Goal: Complete application form: Complete application form

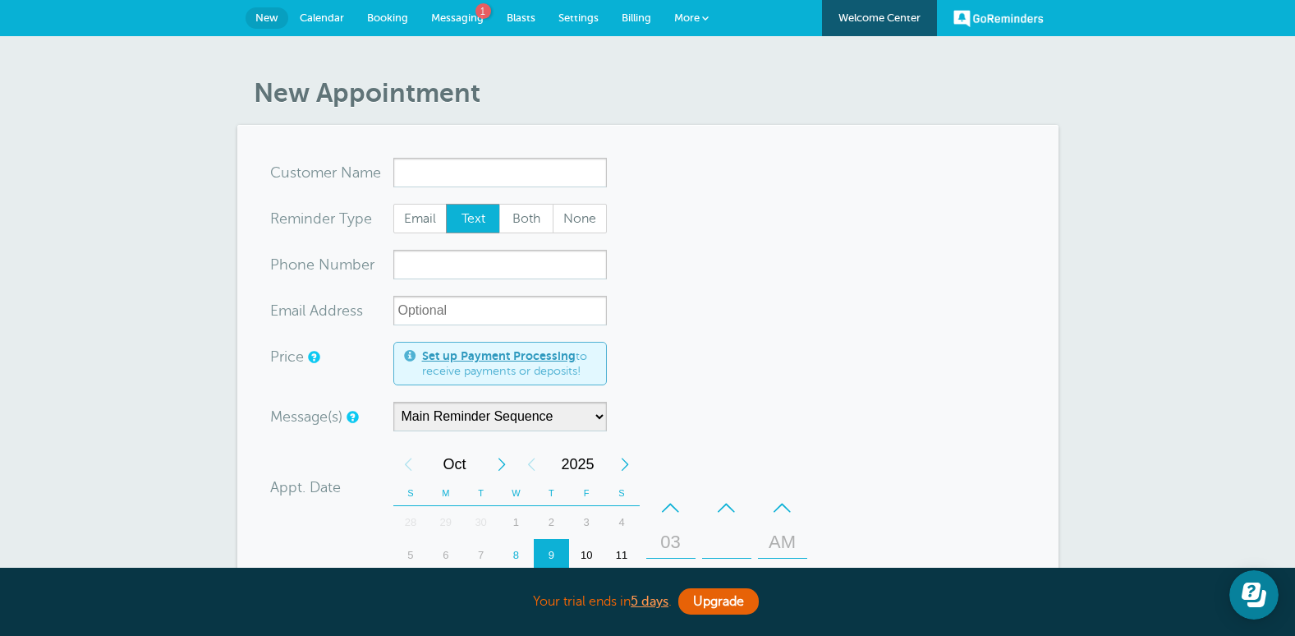
click at [639, 14] on span "Billing" at bounding box center [637, 17] width 30 height 12
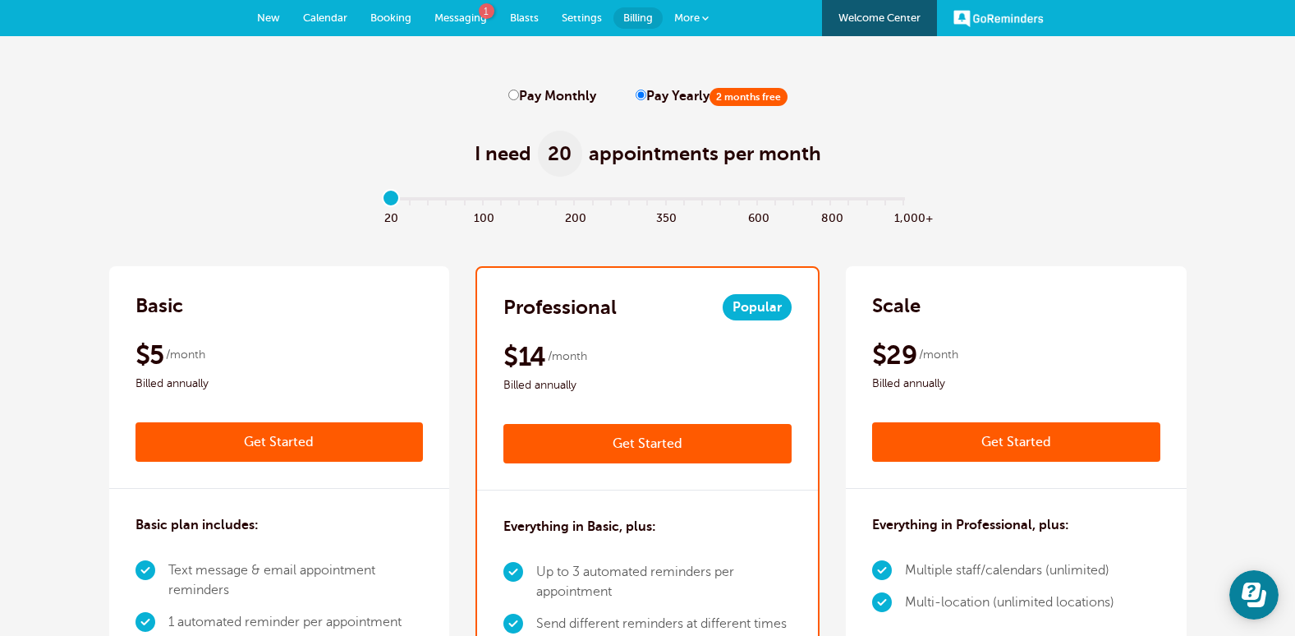
click at [639, 443] on link "Get Started" at bounding box center [647, 443] width 288 height 39
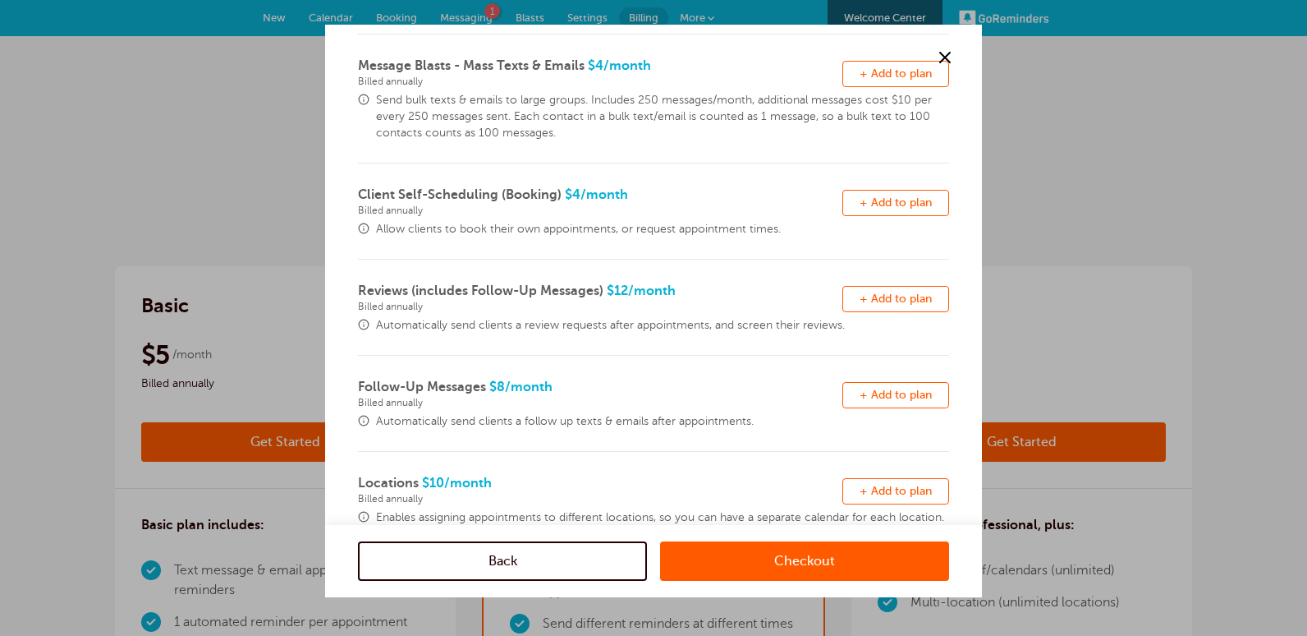
scroll to position [82, 0]
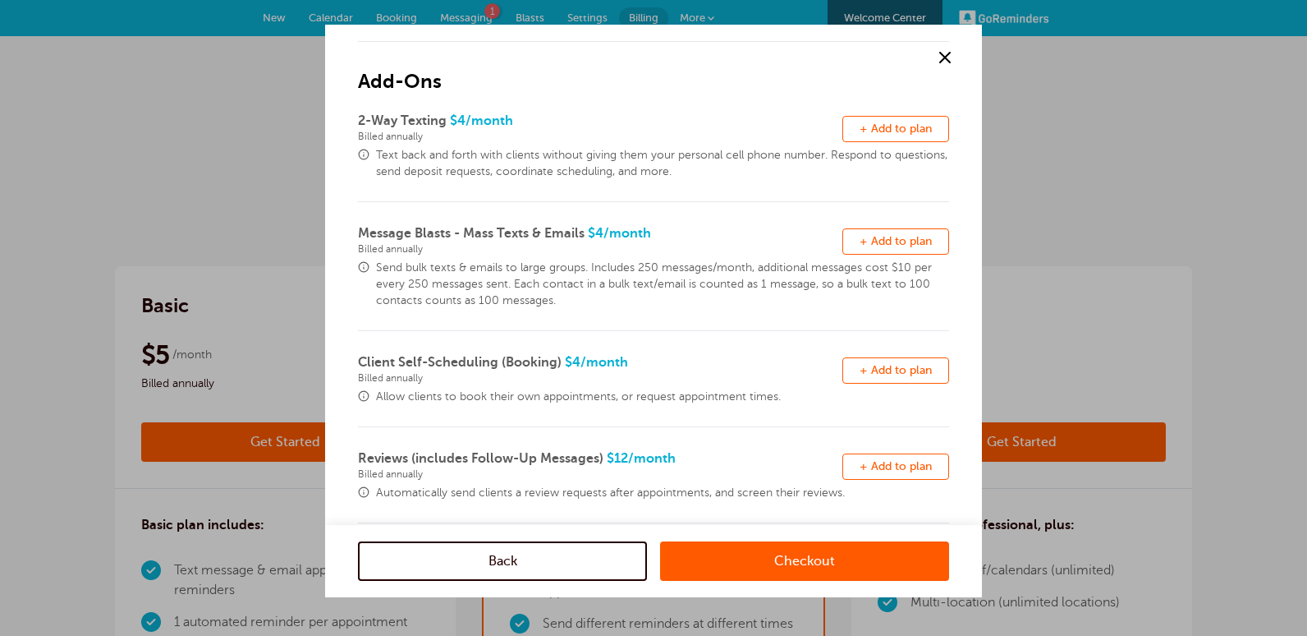
click at [796, 558] on link "Checkout" at bounding box center [804, 560] width 289 height 39
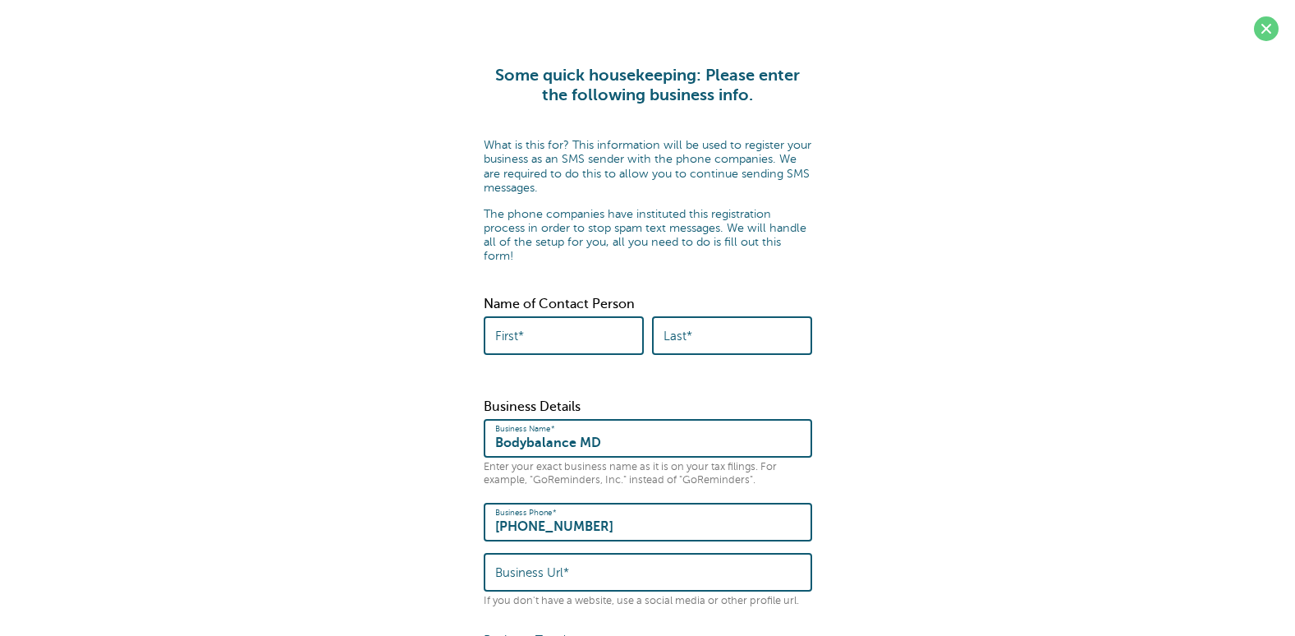
click at [581, 326] on input "First*" at bounding box center [563, 335] width 137 height 35
type input "eric"
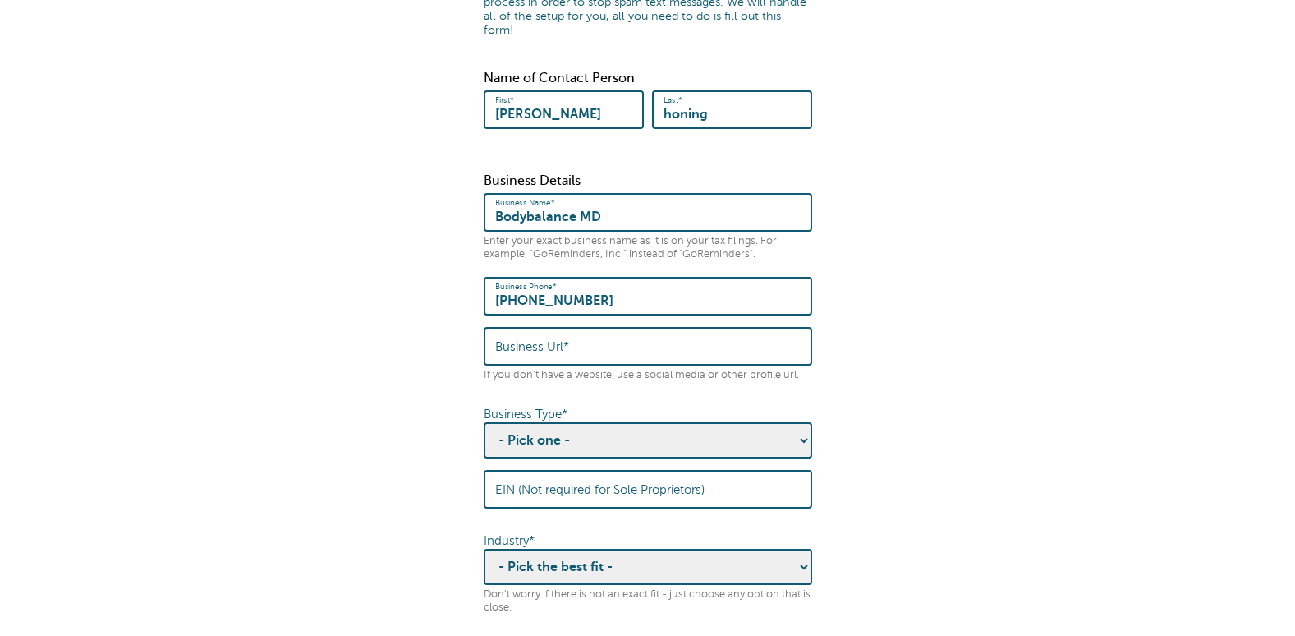
scroll to position [246, 0]
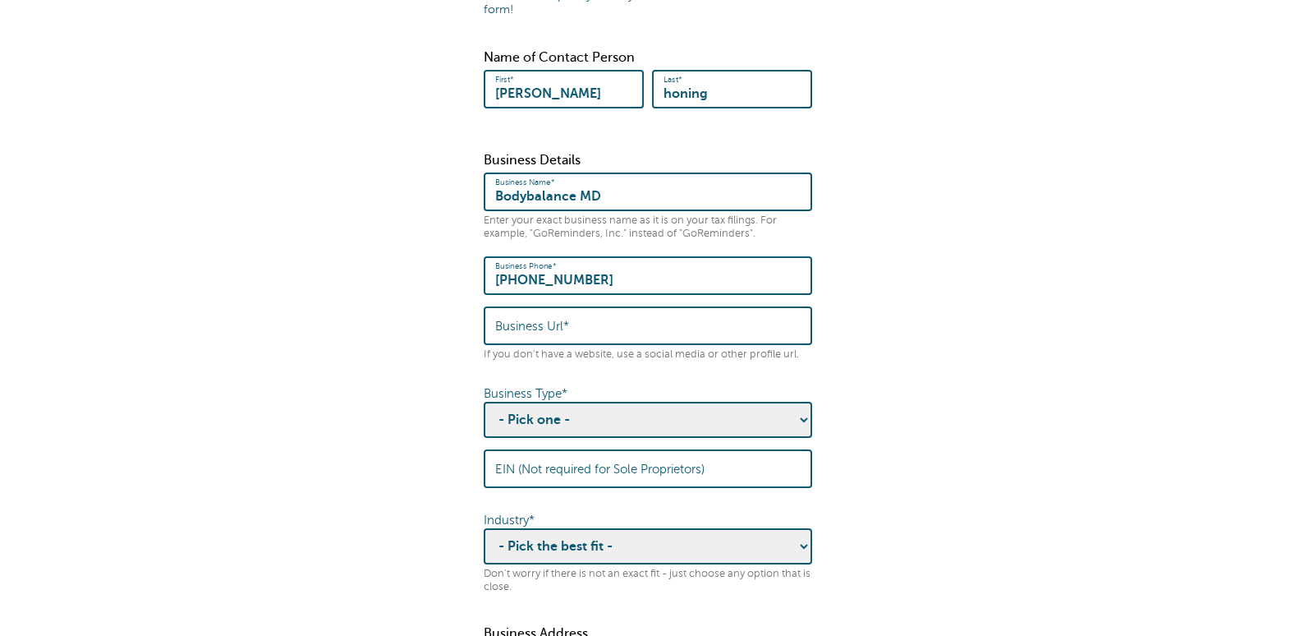
type input "honing"
click at [746, 404] on select "- Pick one - Sole Proprietorship Partnership Limited Liability Corporation Co-o…" at bounding box center [648, 420] width 329 height 36
select select "Limited Liability Corporation"
click at [484, 402] on select "- Pick one - Sole Proprietorship Partnership Limited Liability Corporation Co-o…" at bounding box center [648, 420] width 329 height 36
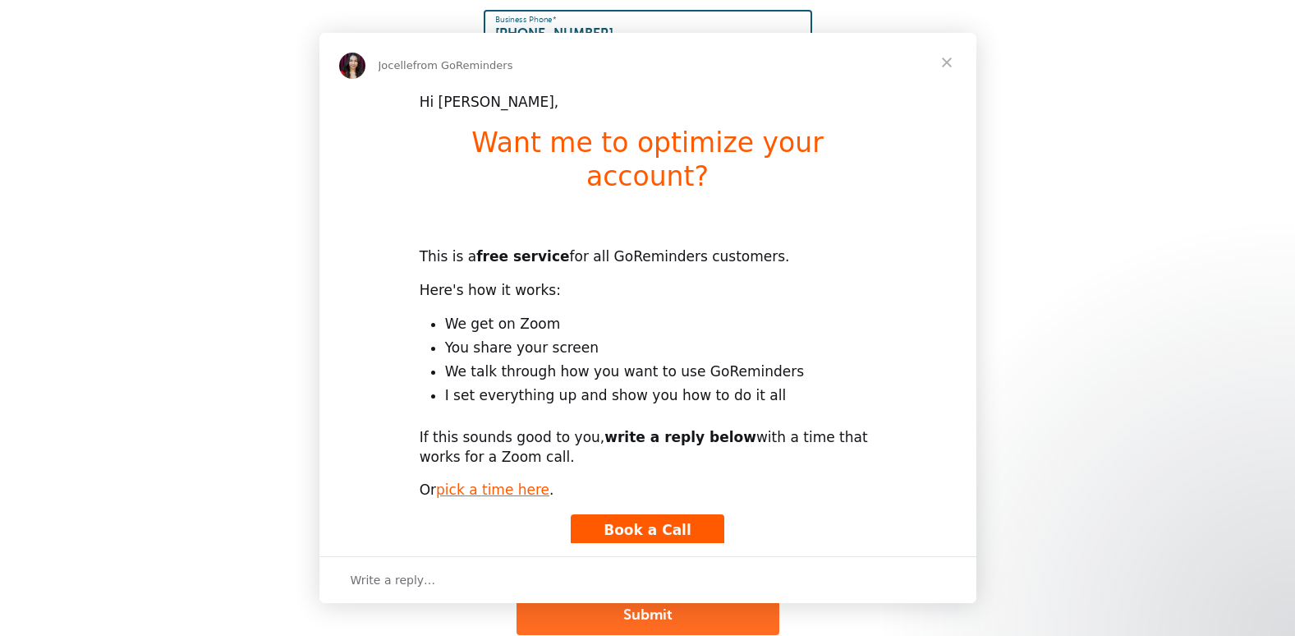
scroll to position [0, 0]
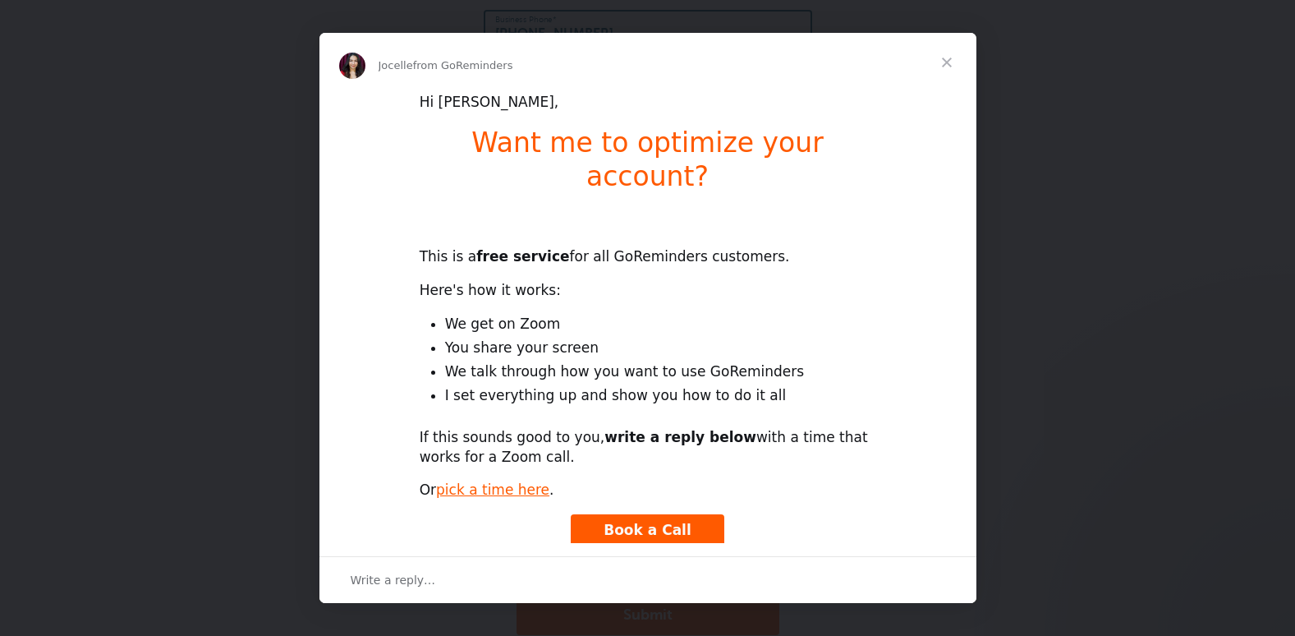
click at [944, 62] on span "Close" at bounding box center [946, 62] width 59 height 59
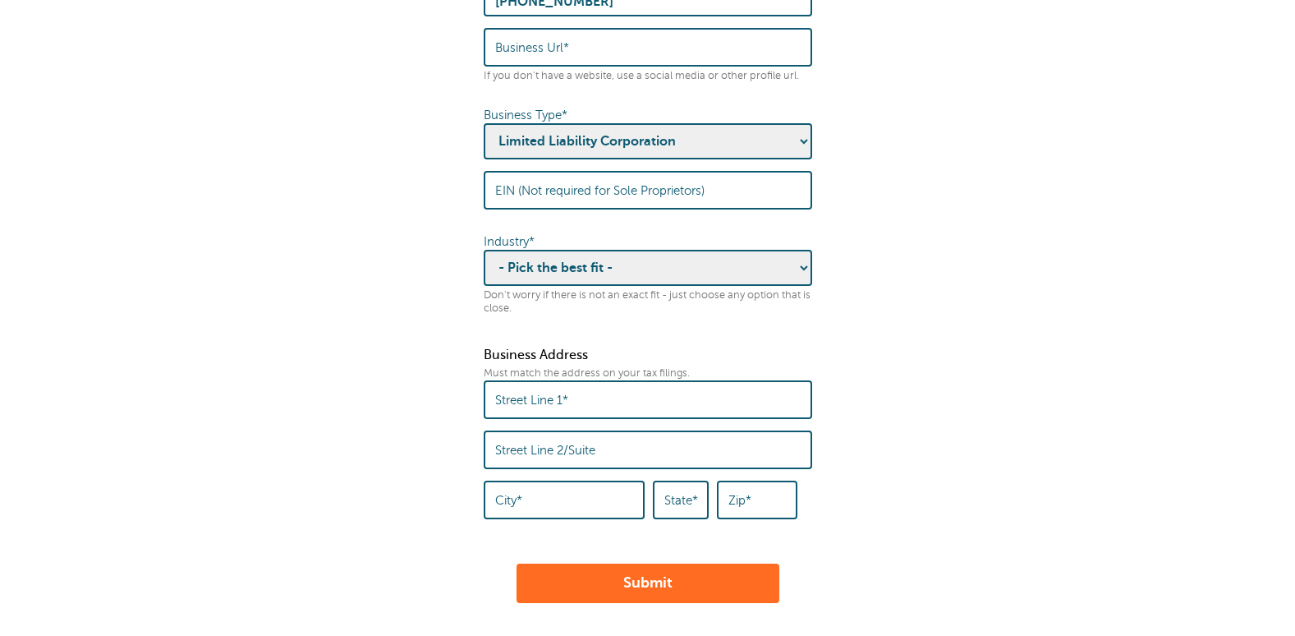
scroll to position [510, 0]
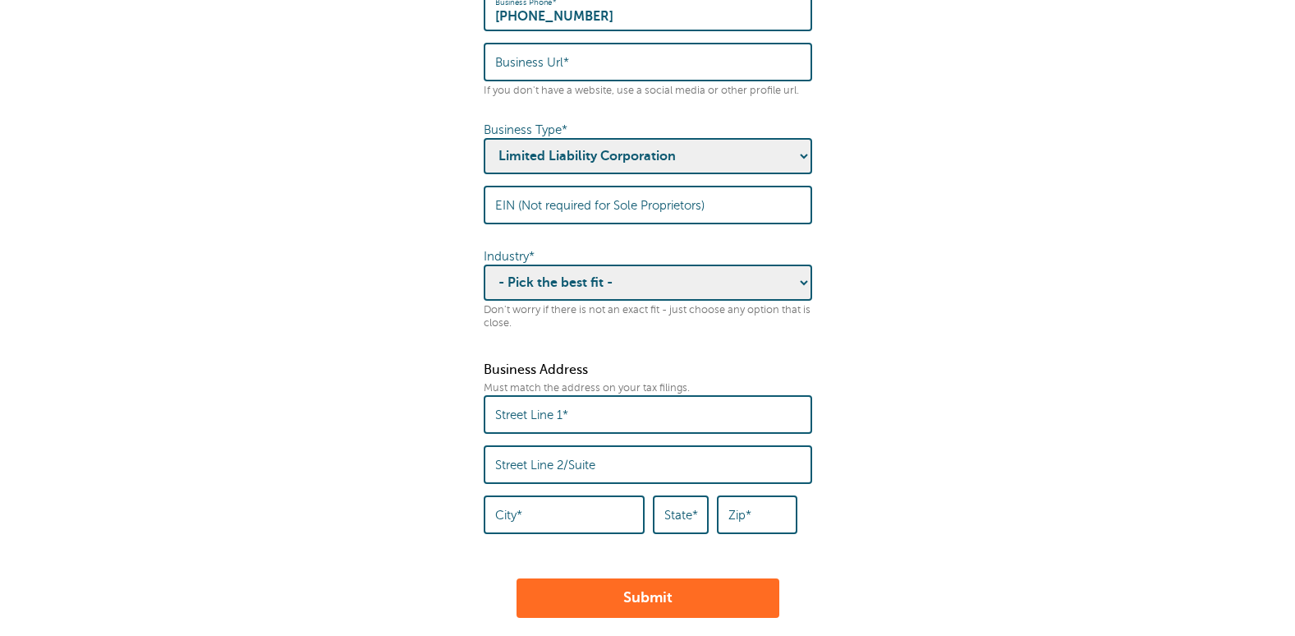
click at [554, 407] on label "Street Line 1*" at bounding box center [531, 414] width 73 height 15
click at [554, 402] on input "Street Line 1*" at bounding box center [648, 414] width 306 height 35
type input "3545 west picket line"
click at [546, 506] on input "City*" at bounding box center [564, 514] width 138 height 35
type input "flagstaff"
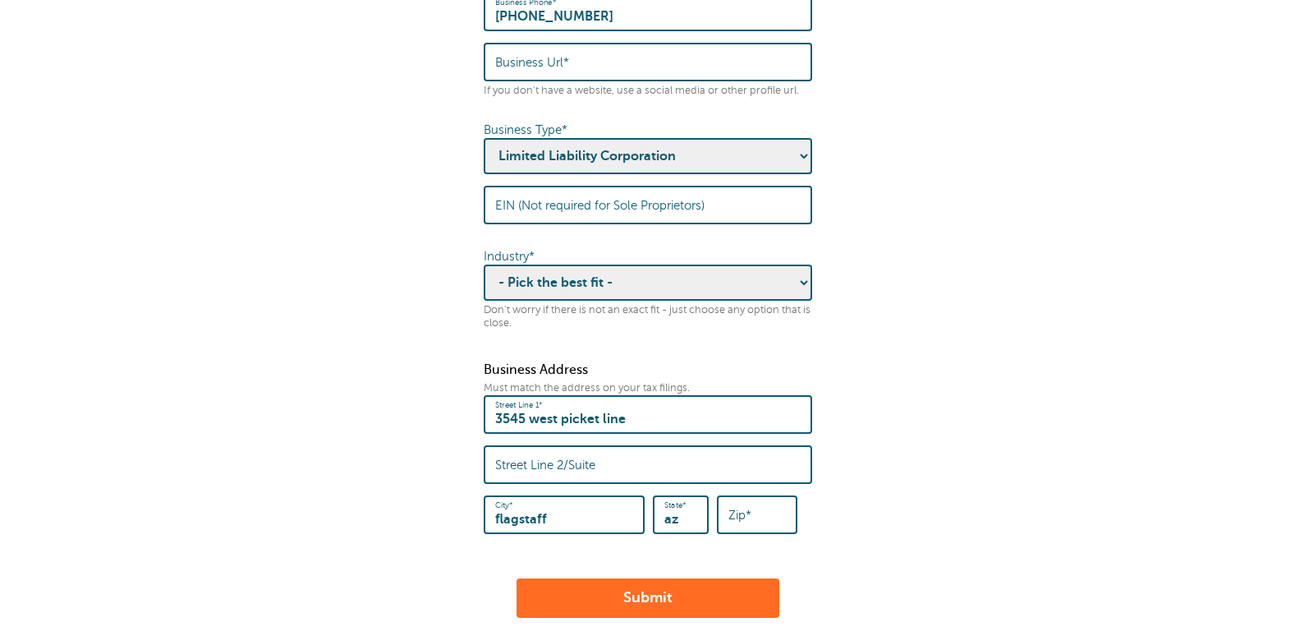
type input "az"
click at [747, 508] on label "Zip*" at bounding box center [739, 515] width 23 height 15
click at [747, 502] on input "Zip*" at bounding box center [756, 514] width 57 height 35
type input "86005"
click at [918, 398] on form "Some quick housekeeping: Please enter the following business info. What is this…" at bounding box center [647, 87] width 1262 height 1062
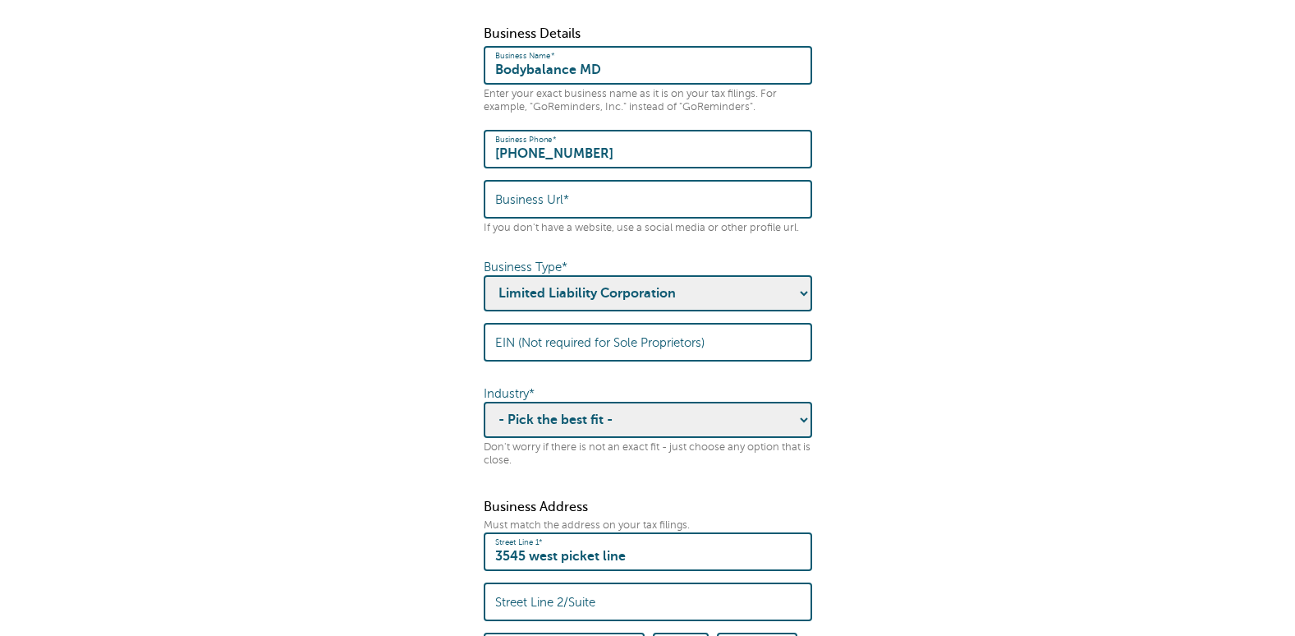
scroll to position [346, 0]
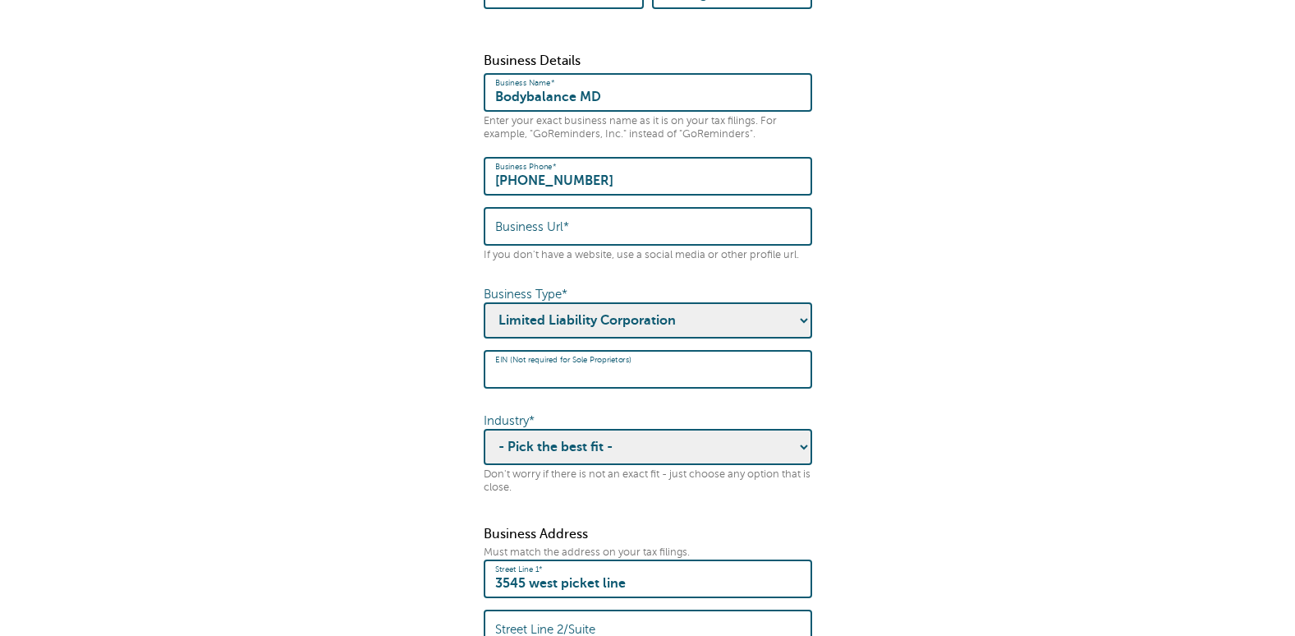
click at [650, 365] on input "EIN (Not required for Sole Proprietors)" at bounding box center [648, 369] width 306 height 35
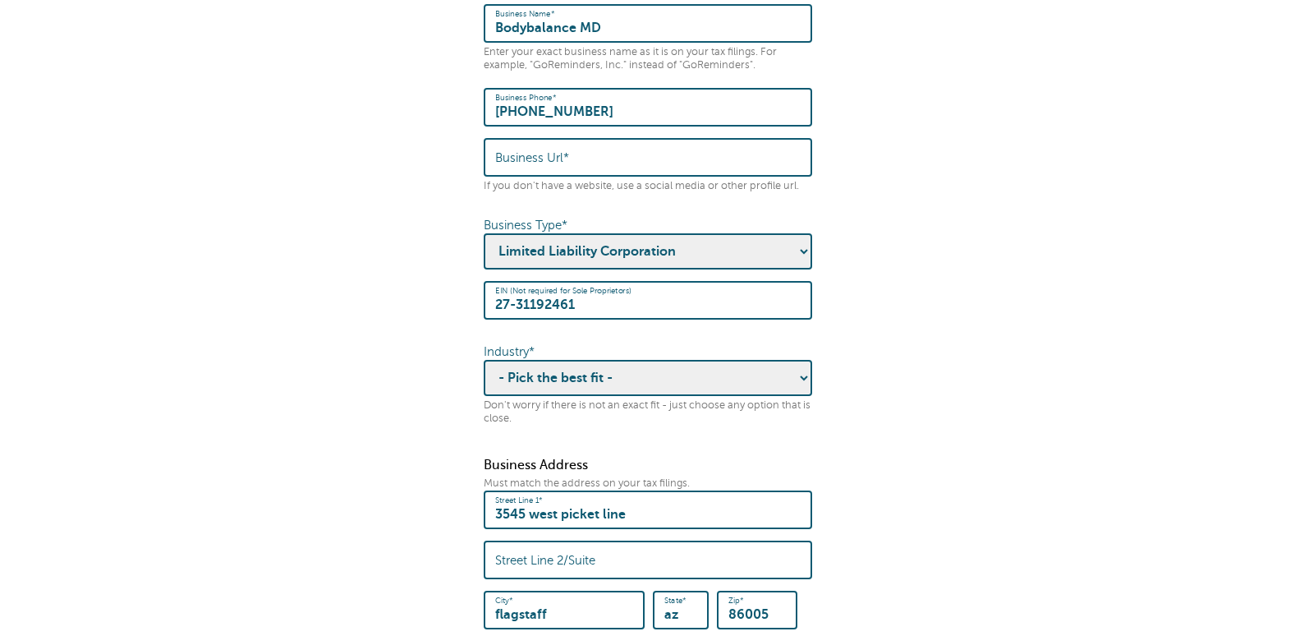
scroll to position [510, 0]
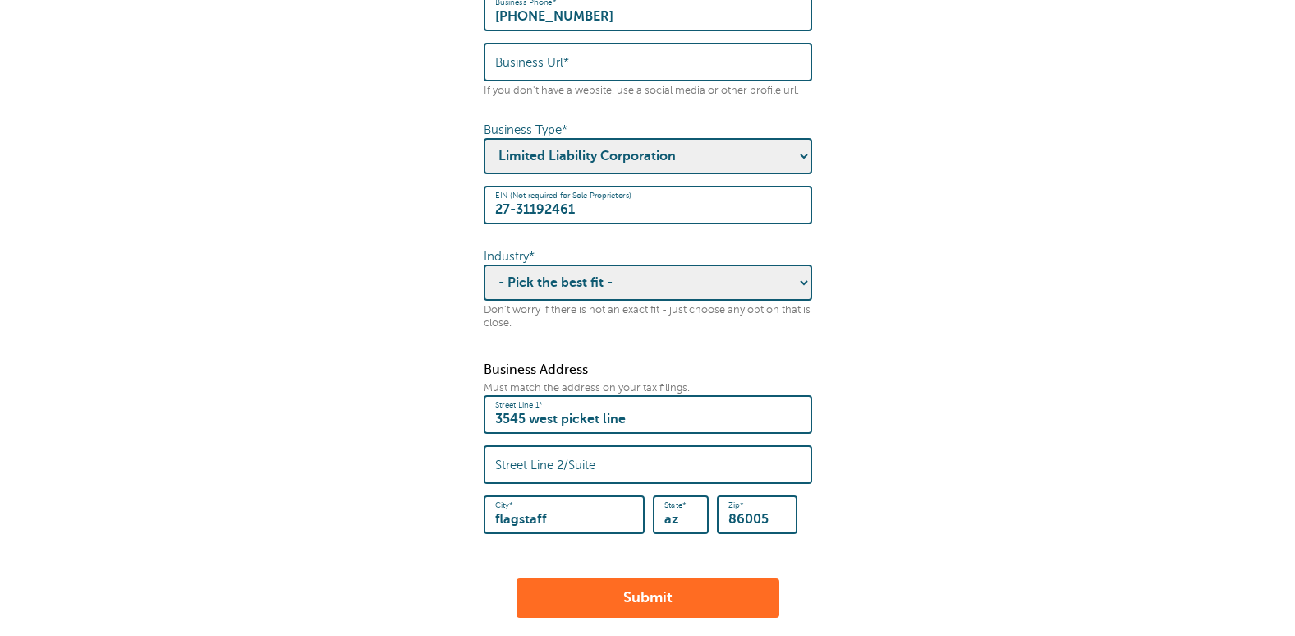
type input "27-31192461"
click at [544, 264] on select "- Pick the best fit - Agriculture Automotive Banking Consumer Education Electro…" at bounding box center [648, 282] width 329 height 36
select select "HEALTHCARE"
click at [484, 264] on select "- Pick the best fit - Agriculture Automotive Banking Consumer Education Electro…" at bounding box center [648, 282] width 329 height 36
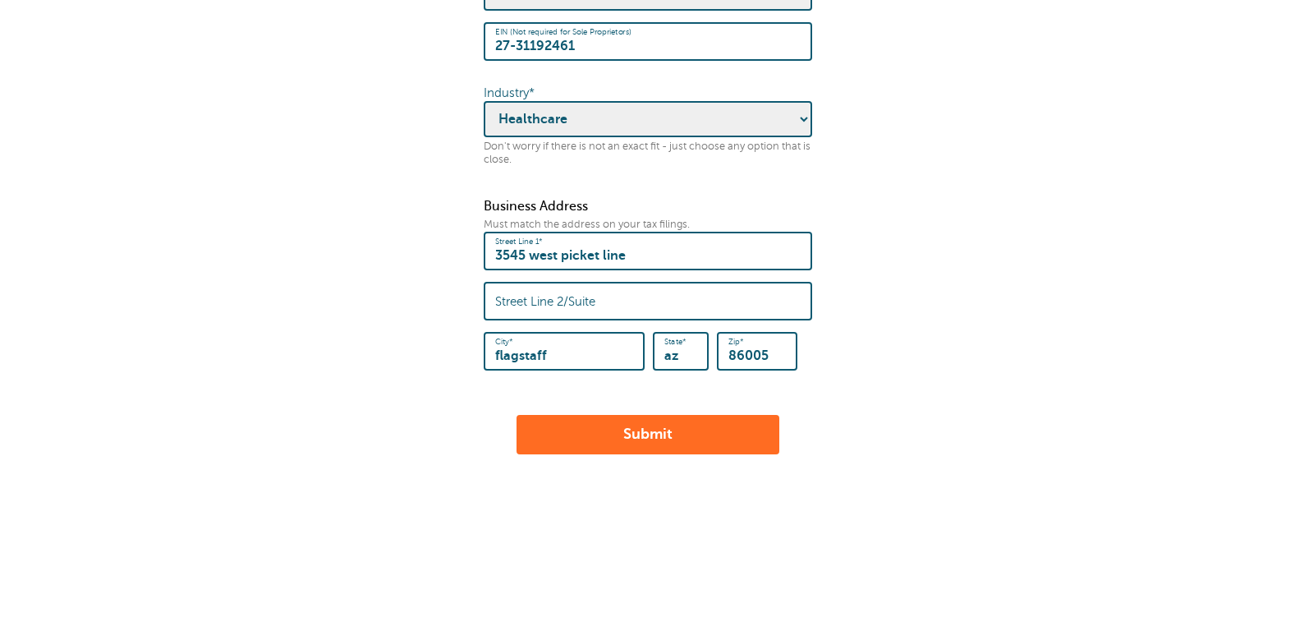
scroll to position [674, 0]
click at [664, 423] on button "Submit" at bounding box center [648, 433] width 263 height 39
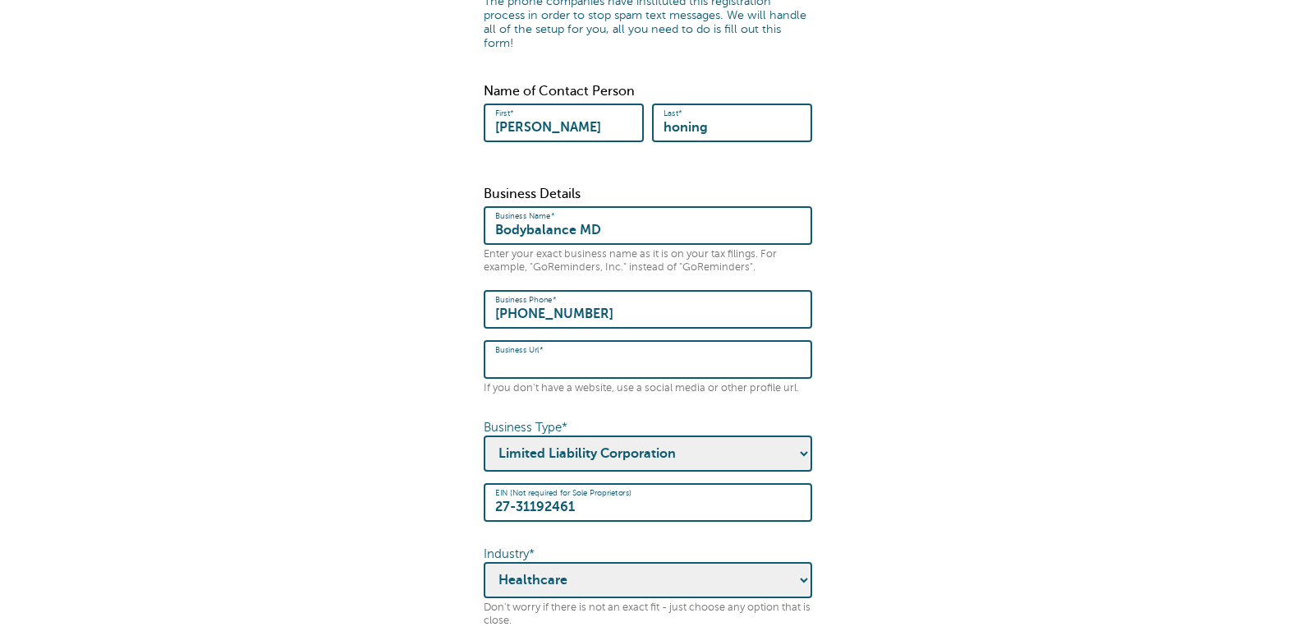
scroll to position [212, 0]
click at [758, 354] on input "Business Url*" at bounding box center [648, 359] width 306 height 35
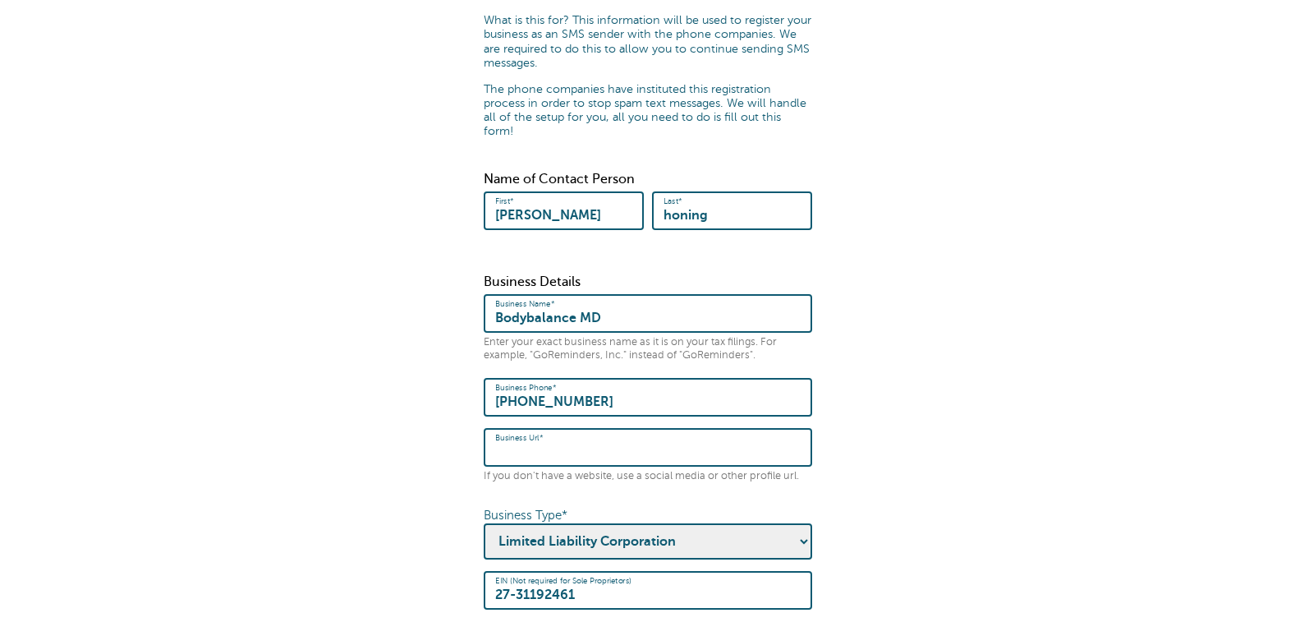
scroll to position [48, 0]
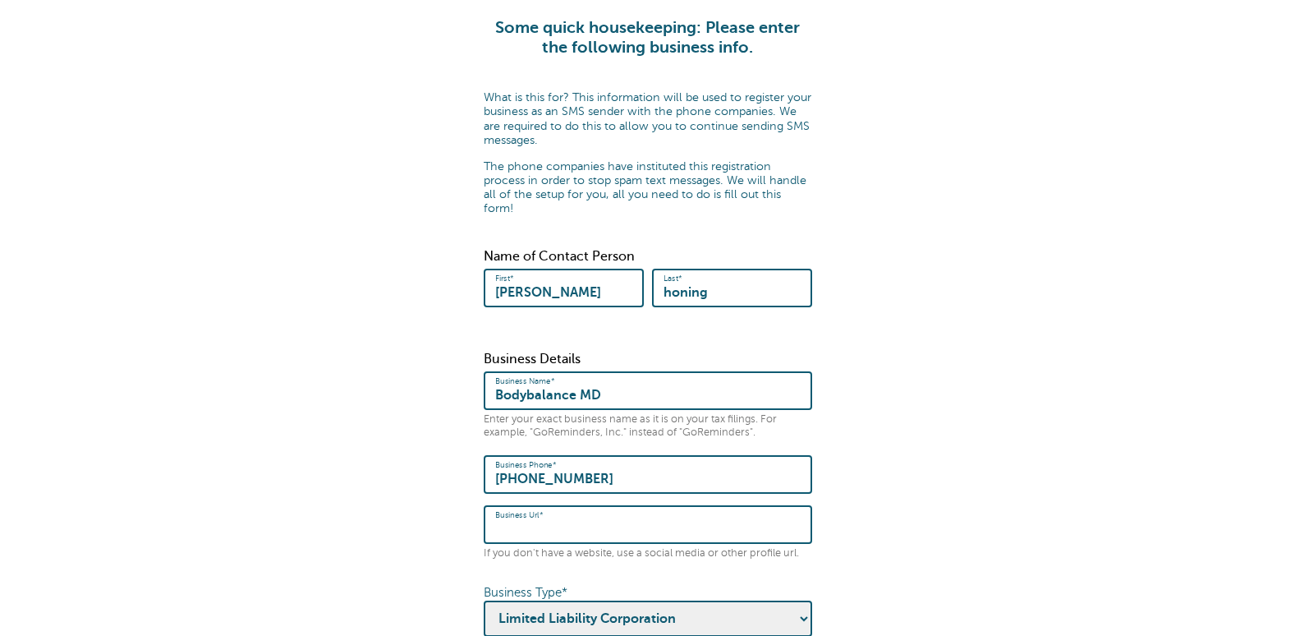
click at [581, 550] on div "Business Details Business Name* Bodybalance MD Enter your exact business name a…" at bounding box center [648, 572] width 329 height 440
click at [573, 521] on input "Business Url*" at bounding box center [648, 524] width 306 height 35
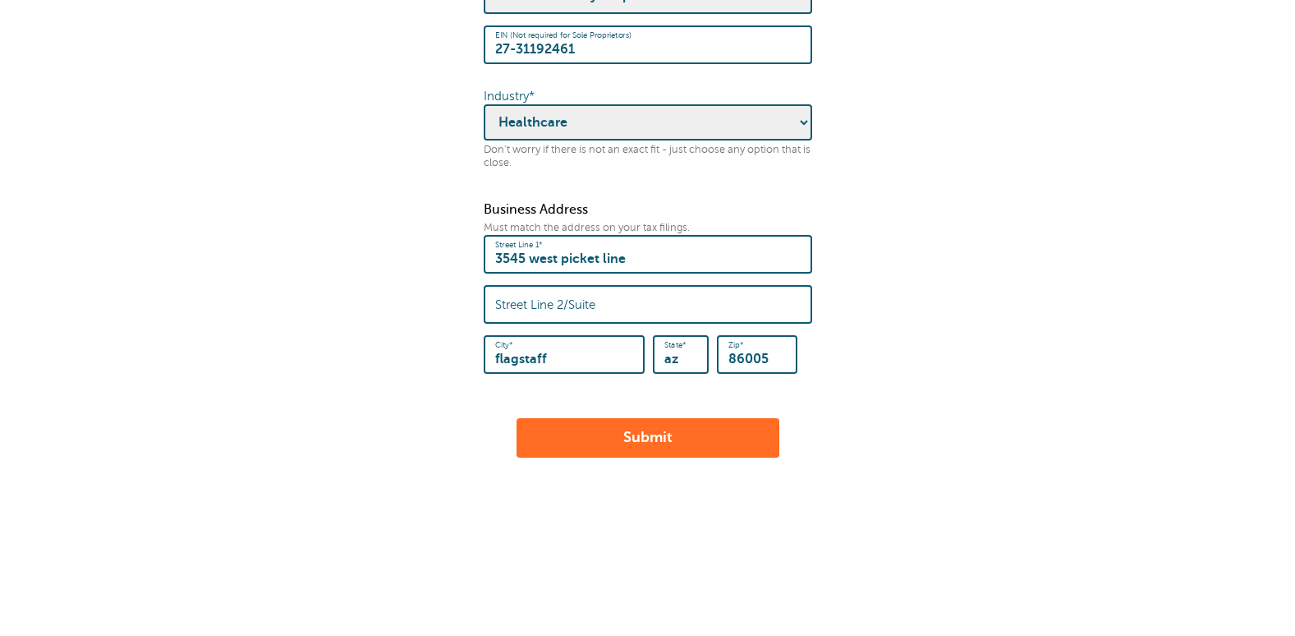
scroll to position [674, 0]
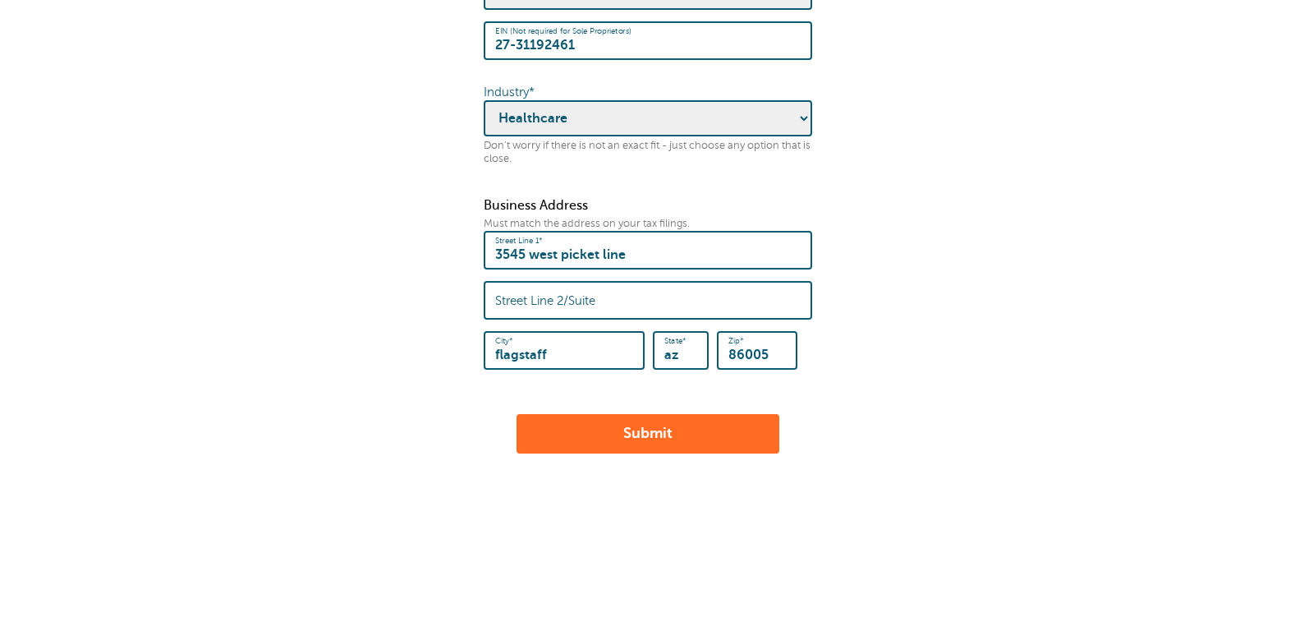
type input "munderlohintegratedmedicine.com"
click at [671, 428] on button "Submit" at bounding box center [648, 433] width 263 height 39
